Goal: Information Seeking & Learning: Learn about a topic

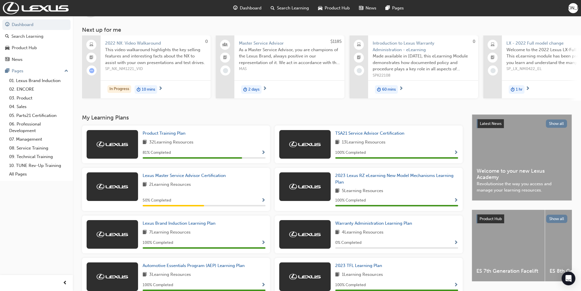
scroll to position [86, 0]
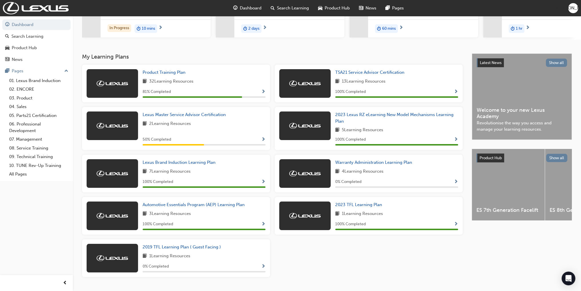
click at [263, 93] on span "Show Progress" at bounding box center [263, 91] width 4 height 5
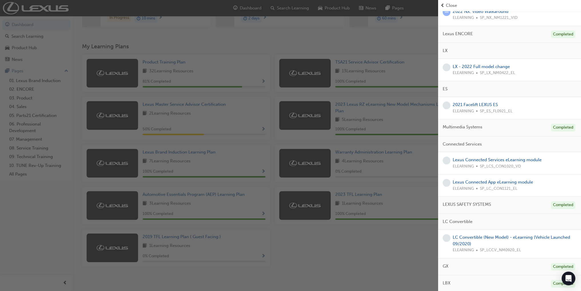
scroll to position [102, 0]
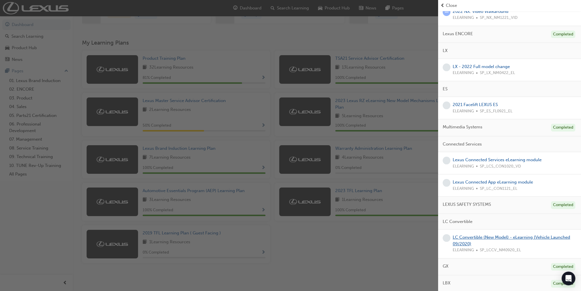
click at [485, 238] on link "LC Convertible (New Model) - eLearning (Vehicle Launched 09/2020)" at bounding box center [510, 240] width 117 height 12
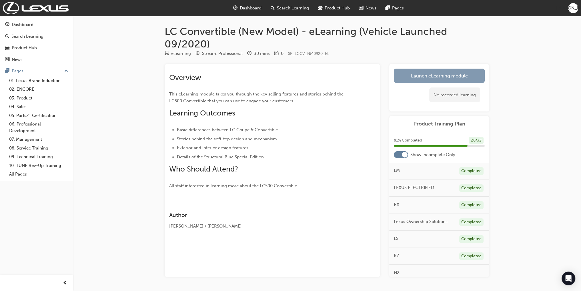
click at [409, 75] on link "Launch eLearning module" at bounding box center [438, 76] width 91 height 14
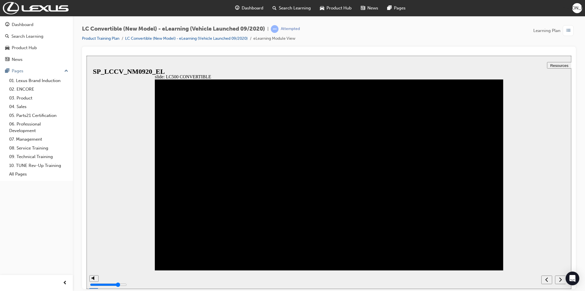
click at [560, 276] on icon "next" at bounding box center [560, 279] width 3 height 4
click at [547, 276] on icon "previous" at bounding box center [546, 279] width 3 height 4
click at [559, 276] on icon "next" at bounding box center [560, 279] width 3 height 4
click at [561, 276] on icon "next" at bounding box center [560, 279] width 3 height 4
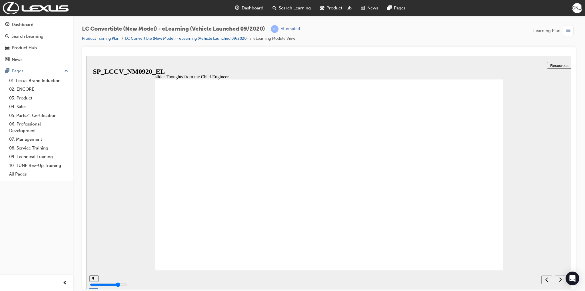
click at [513, 196] on div "slide: Thoughts from the Chief Engineer Rectangle 9 {"HashCode":-675709299,"Pla…" at bounding box center [329, 171] width 485 height 233
